Goal: Go to known website: Access a specific website the user already knows

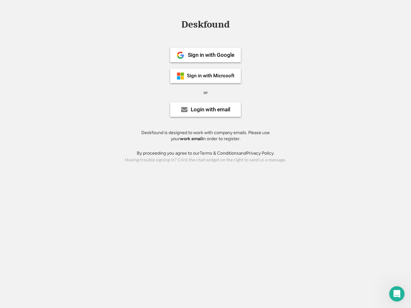
click at [205, 92] on div "or" at bounding box center [206, 93] width 4 height 6
click at [205, 26] on div "Deskfound" at bounding box center [205, 25] width 55 height 10
click at [176, 24] on div "Deskfound" at bounding box center [205, 26] width 411 height 12
click at [205, 26] on div "Deskfound" at bounding box center [205, 25] width 55 height 10
click at [205, 92] on div "or" at bounding box center [206, 93] width 4 height 6
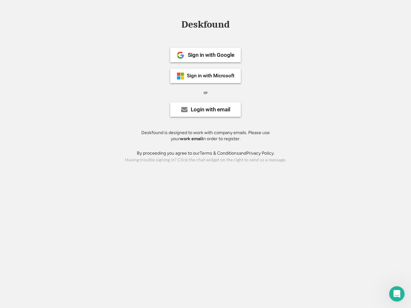
click at [205, 55] on div "Sign in with Google" at bounding box center [211, 54] width 47 height 5
click at [211, 55] on div "Sign in with Google" at bounding box center [211, 54] width 47 height 5
click at [180, 55] on img at bounding box center [181, 55] width 8 height 8
click at [205, 76] on div "Sign in with Microsoft" at bounding box center [211, 76] width 48 height 5
click at [211, 76] on div "Sign in with Microsoft" at bounding box center [211, 76] width 48 height 5
